Goal: Information Seeking & Learning: Find specific fact

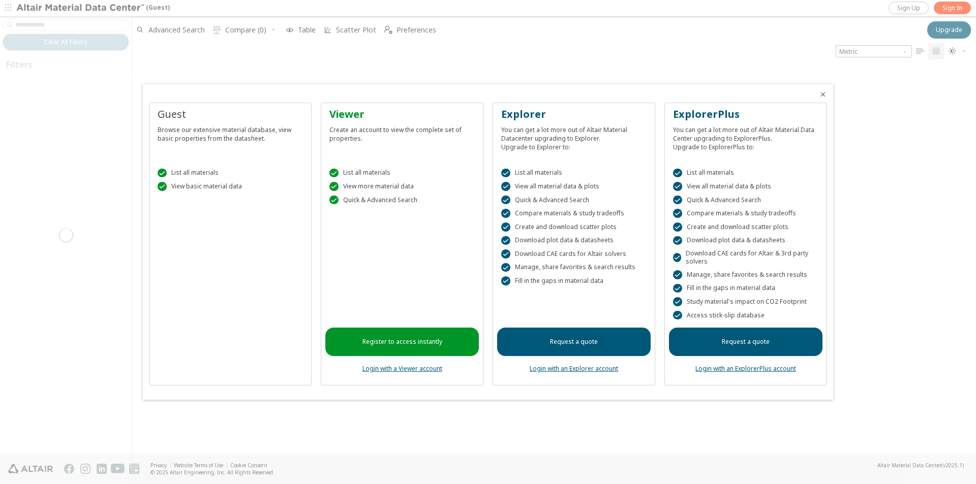
click at [394, 374] on div "Register to access instantly Login with a Viewer account" at bounding box center [401, 296] width 153 height 169
click at [396, 369] on link "Login with a Viewer account" at bounding box center [402, 368] width 80 height 9
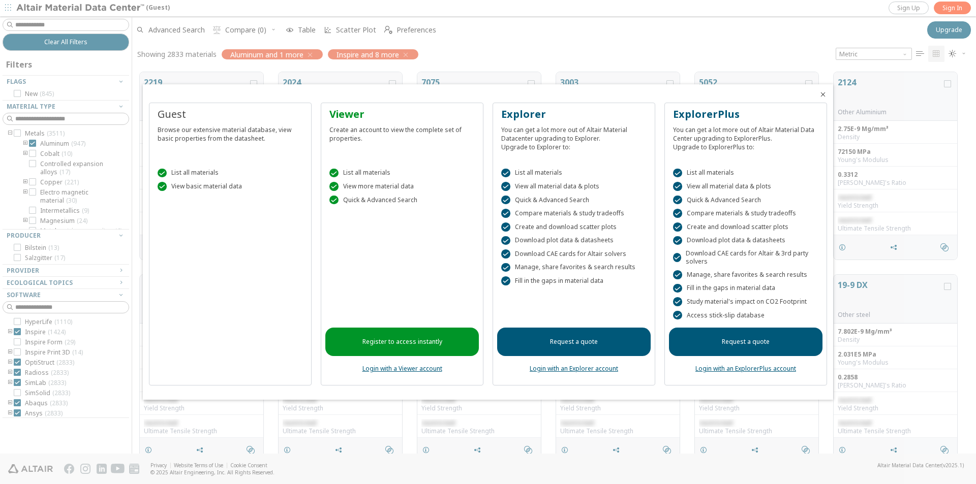
scroll to position [382, 836]
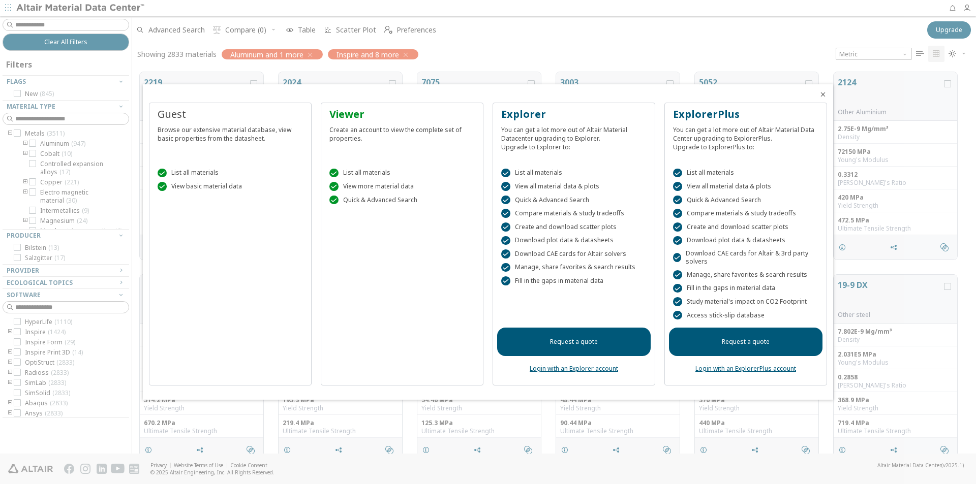
scroll to position [8, 8]
drag, startPoint x: 824, startPoint y: 91, endPoint x: 851, endPoint y: 44, distance: 54.4
click at [825, 89] on div at bounding box center [826, 91] width 14 height 14
click at [824, 90] on icon "Close" at bounding box center [823, 94] width 8 height 8
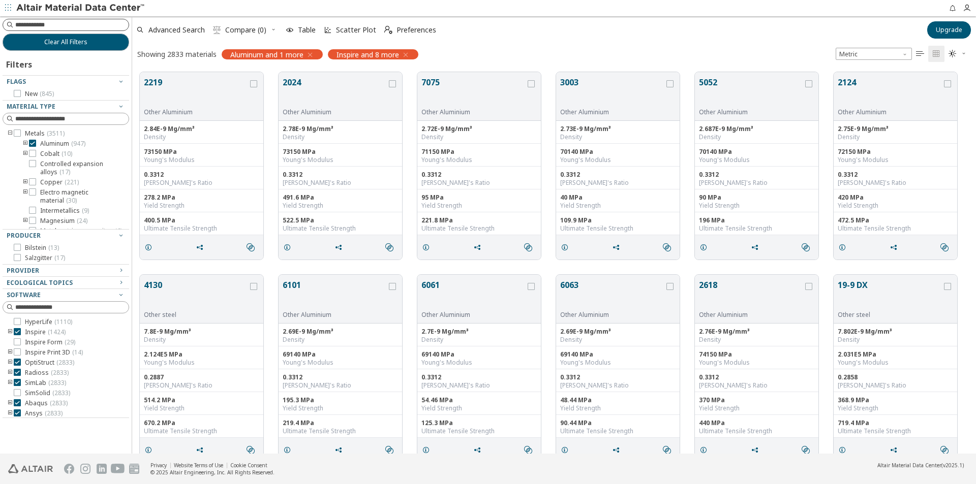
click at [25, 26] on input at bounding box center [71, 25] width 113 height 10
type input "****"
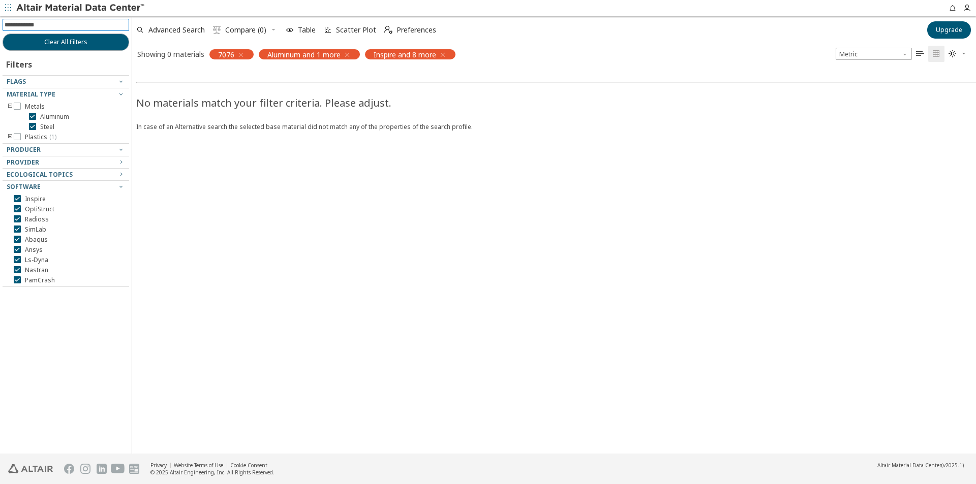
click at [349, 55] on icon "button" at bounding box center [347, 55] width 8 height 8
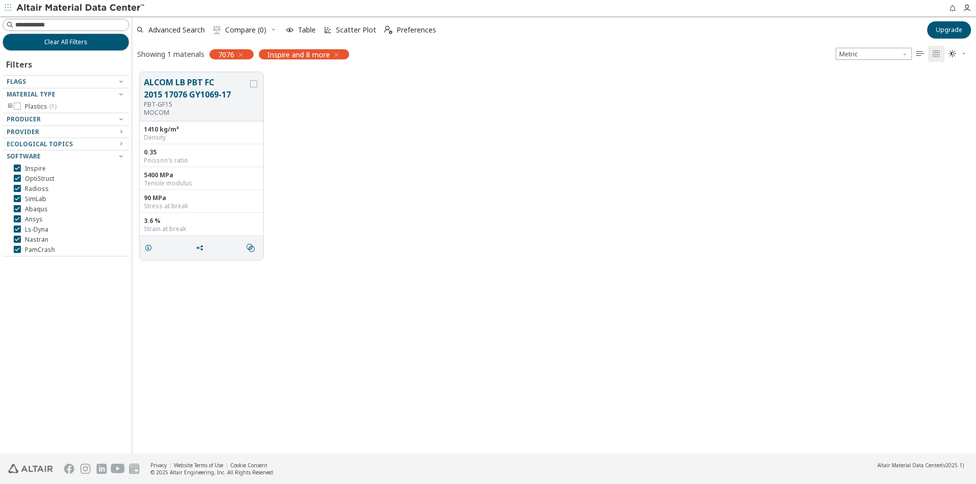
scroll to position [382, 836]
click at [337, 54] on icon "button" at bounding box center [336, 55] width 8 height 8
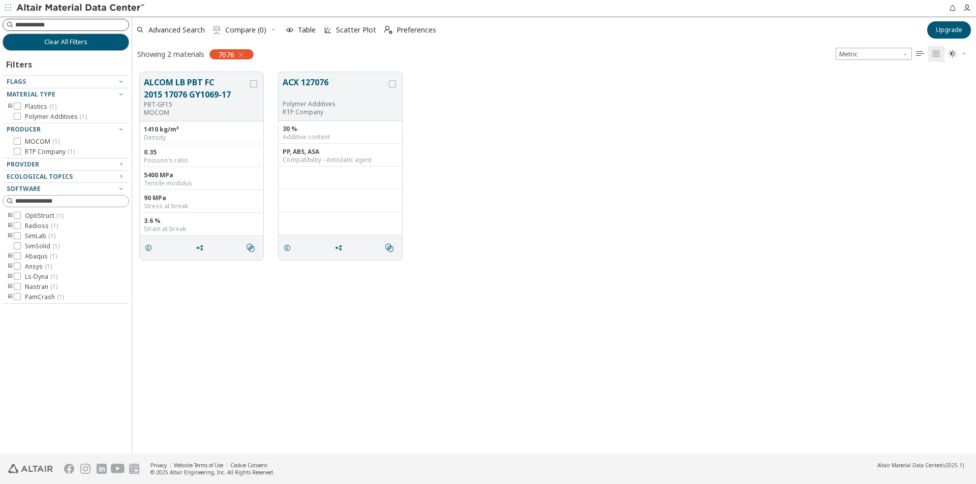
click at [54, 21] on input at bounding box center [71, 25] width 113 height 10
type input "****"
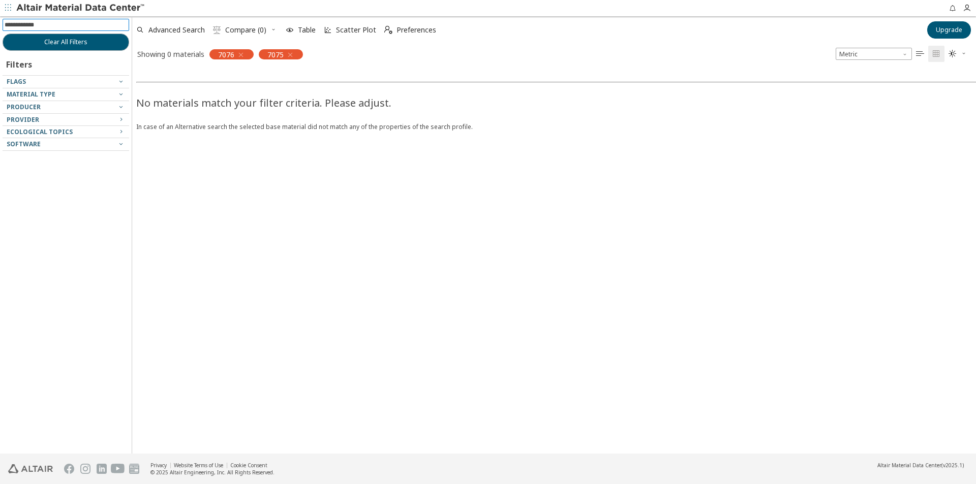
click at [247, 51] on div "7076" at bounding box center [231, 54] width 44 height 10
click at [245, 55] on icon "button" at bounding box center [241, 55] width 8 height 8
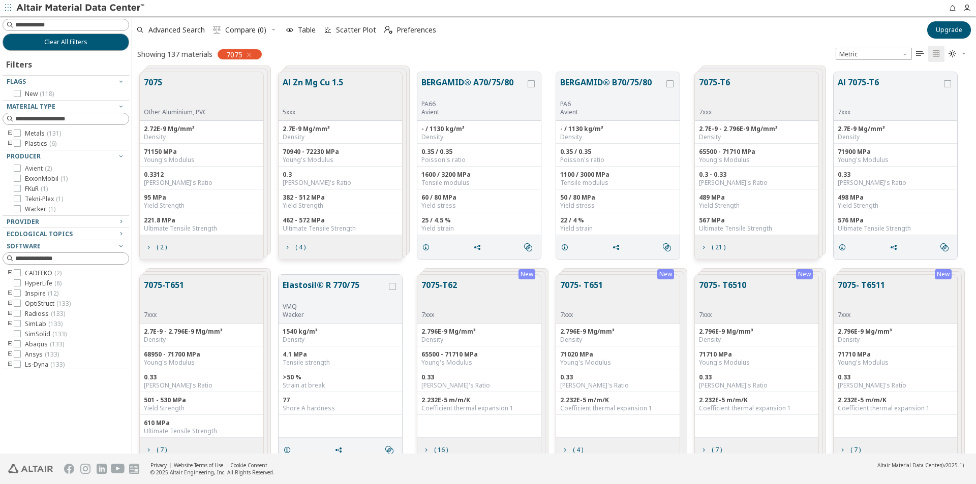
click at [252, 57] on icon "button" at bounding box center [249, 55] width 8 height 8
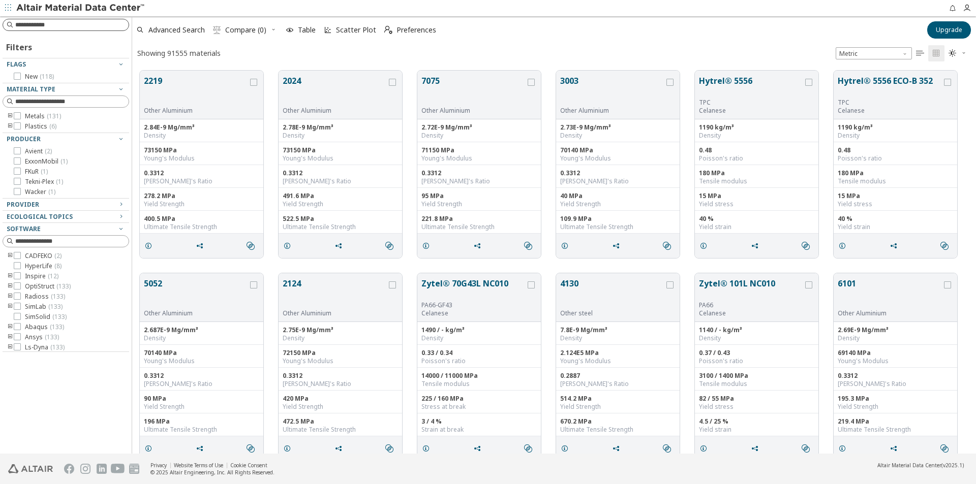
click at [104, 25] on input at bounding box center [71, 25] width 113 height 10
type input "****"
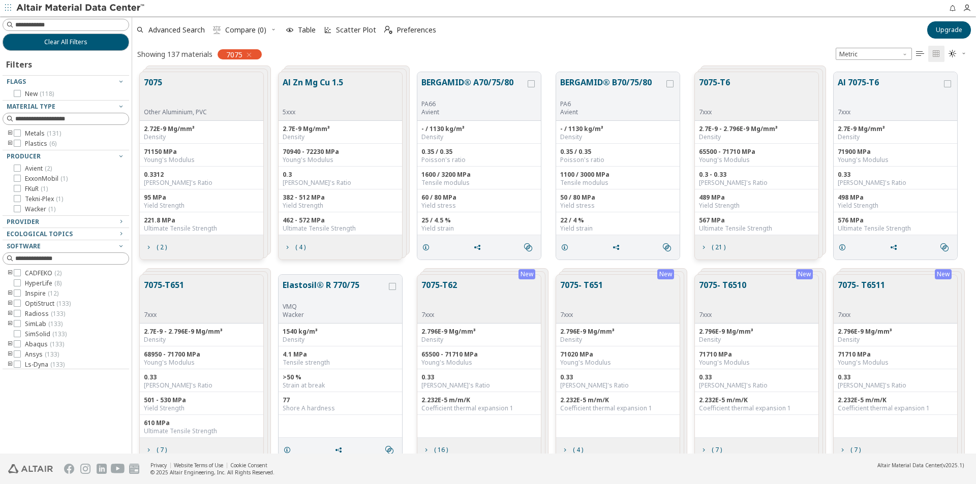
click at [249, 55] on icon "button" at bounding box center [249, 55] width 8 height 8
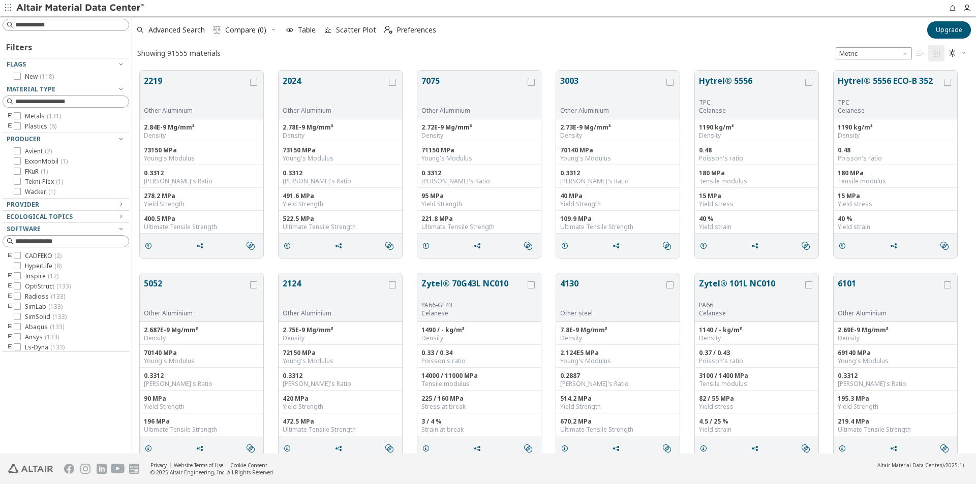
scroll to position [383, 836]
click at [56, 29] on input at bounding box center [71, 25] width 113 height 10
type input "***"
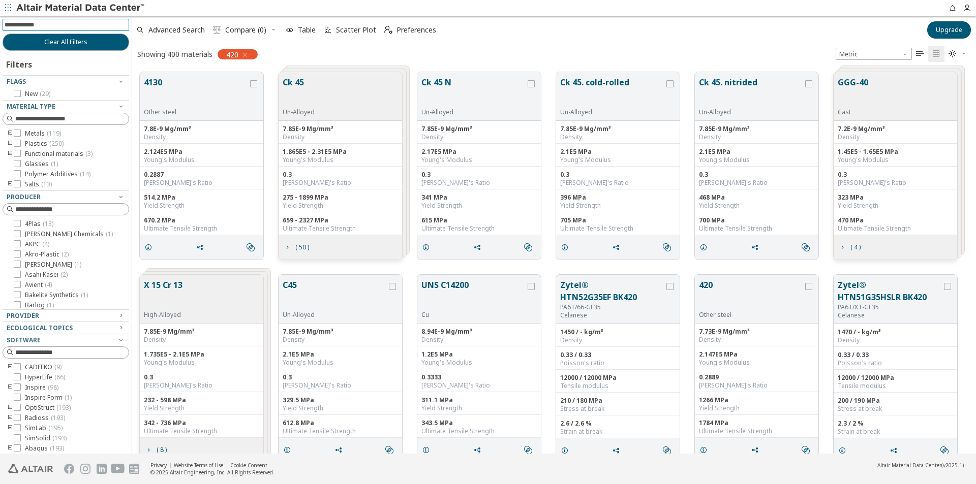
click at [107, 21] on input at bounding box center [67, 24] width 125 height 11
type input "****"
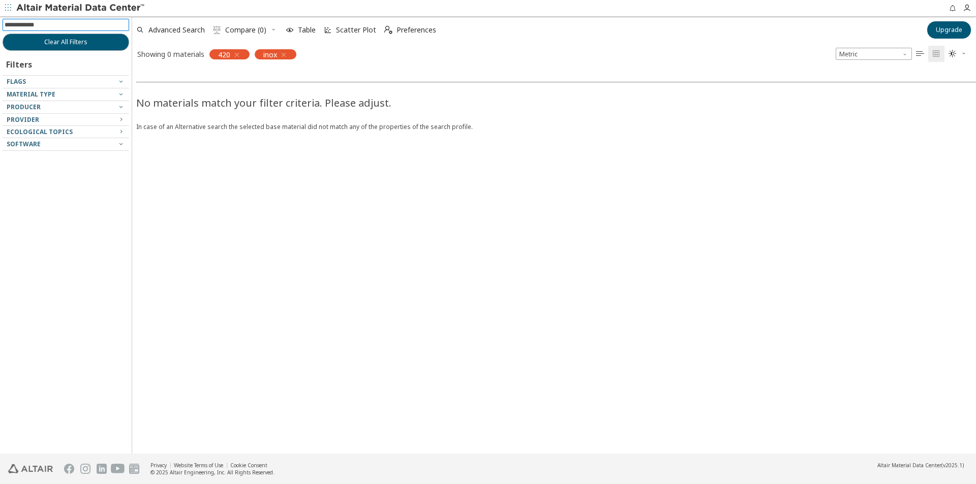
click at [238, 53] on icon "button" at bounding box center [237, 55] width 8 height 8
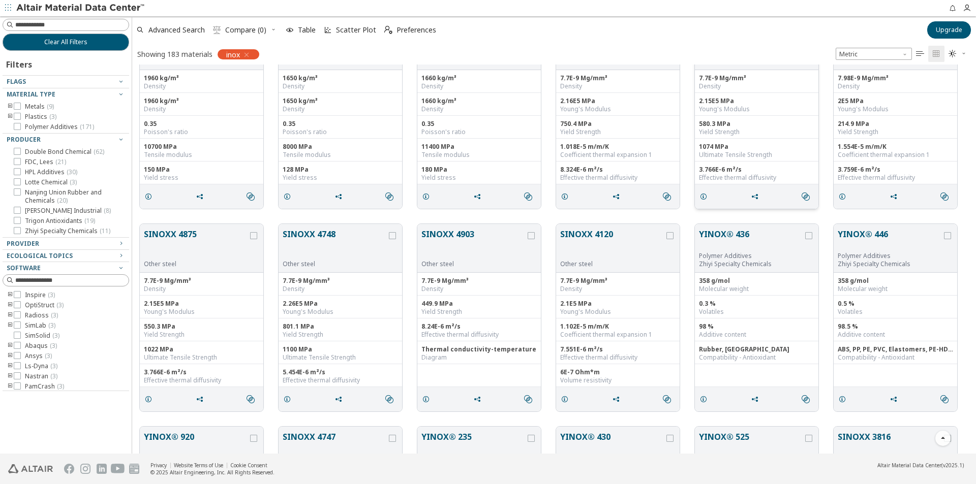
scroll to position [152, 0]
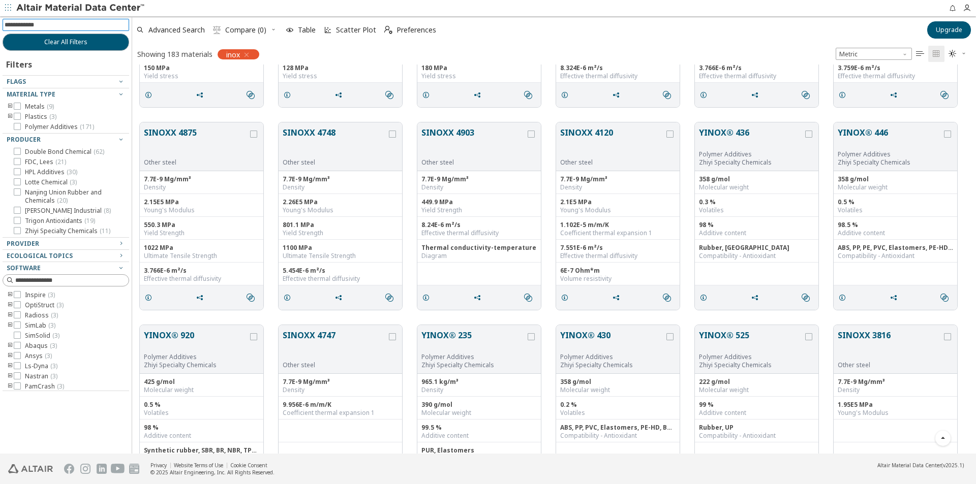
click at [89, 25] on input at bounding box center [67, 24] width 125 height 11
click at [250, 54] on icon "button" at bounding box center [246, 55] width 8 height 8
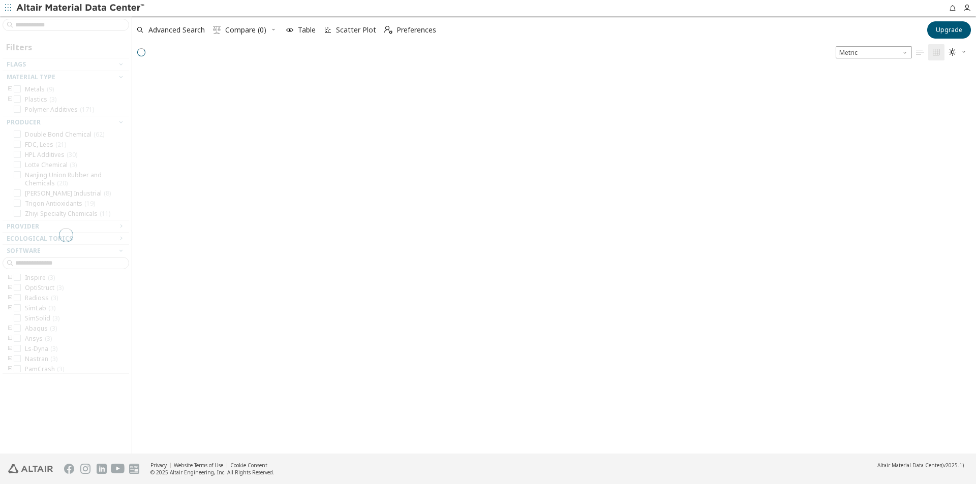
scroll to position [385, 836]
click at [57, 26] on div at bounding box center [66, 235] width 132 height 438
click at [57, 26] on input at bounding box center [71, 25] width 113 height 10
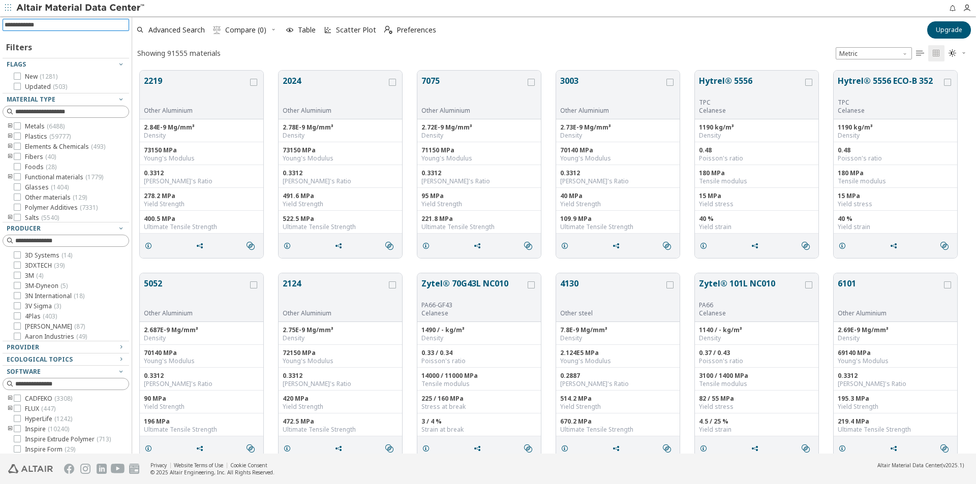
scroll to position [383, 836]
click at [57, 26] on input at bounding box center [67, 24] width 125 height 11
type input "********"
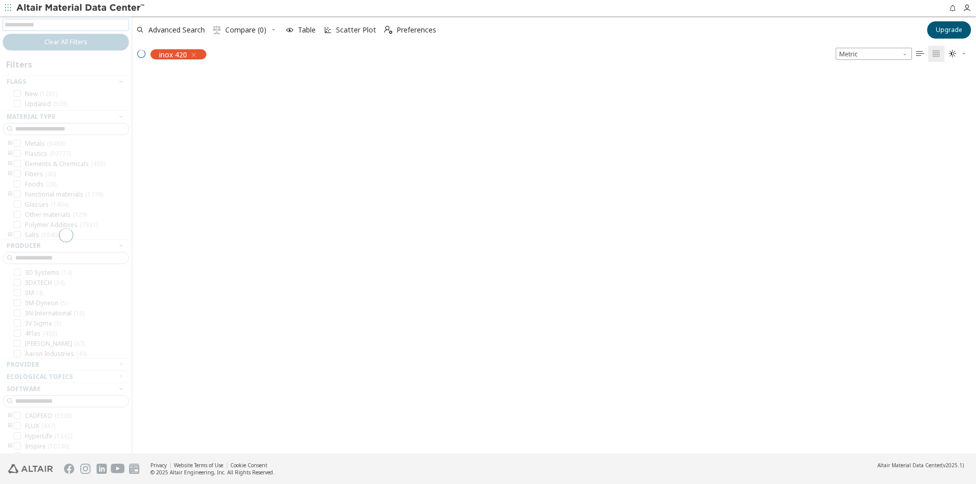
scroll to position [382, 836]
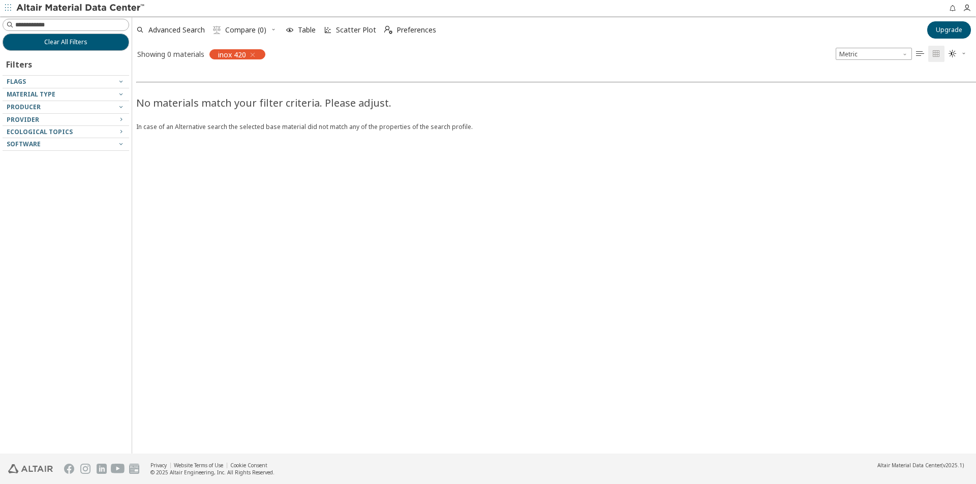
click at [256, 57] on icon "button" at bounding box center [253, 55] width 8 height 8
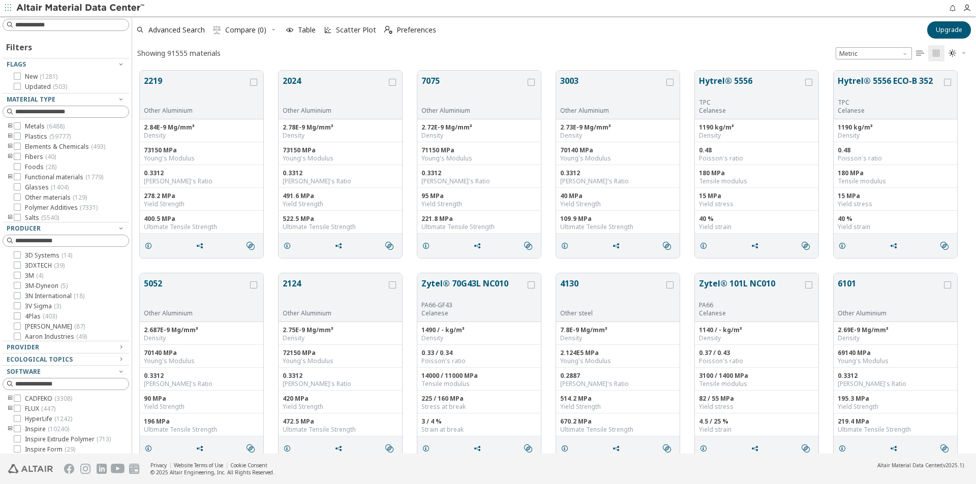
scroll to position [383, 836]
